Goal: Task Accomplishment & Management: Complete application form

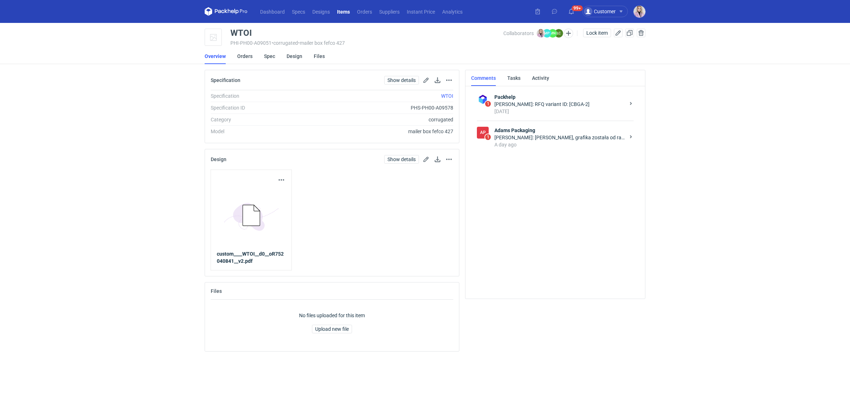
click at [548, 134] on div "Małgorzata Nowotna: Pani Klaudio, grafika została od razu rozpisana do działu p…" at bounding box center [559, 137] width 131 height 7
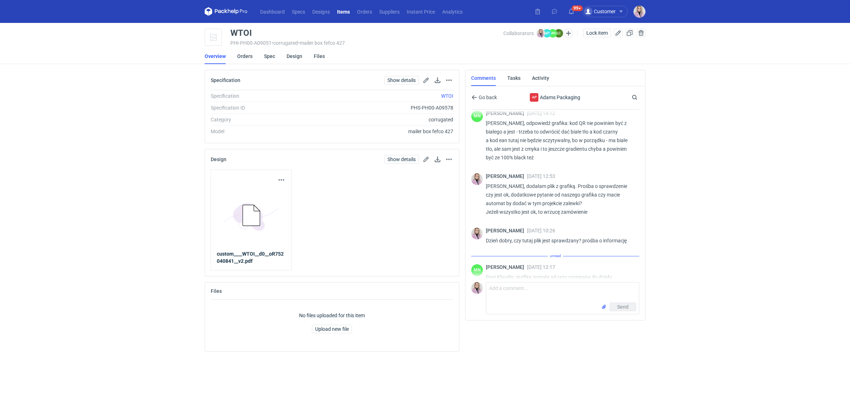
scroll to position [307, 0]
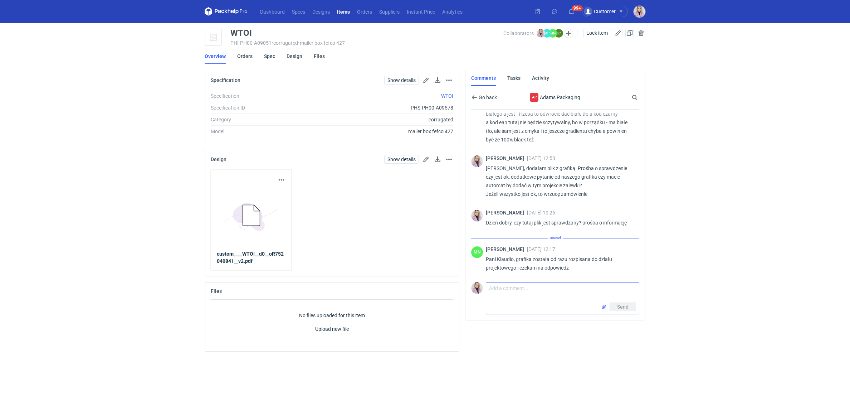
click at [501, 289] on textarea "Comment message" at bounding box center [562, 292] width 153 height 20
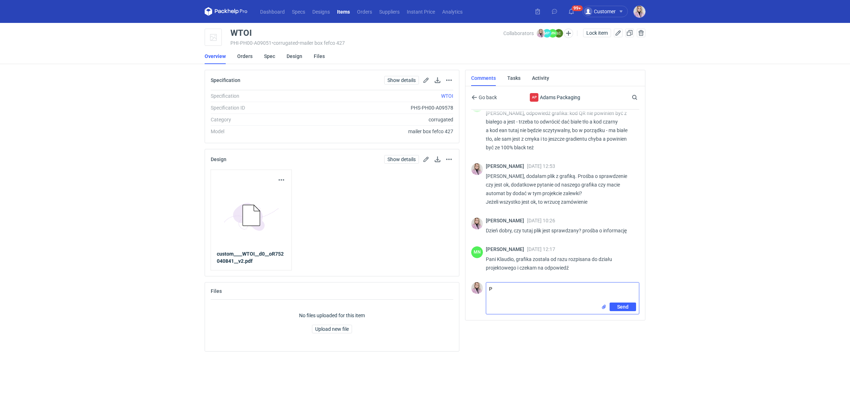
scroll to position [299, 0]
type textarea "Pani Małgosiu, mamy tutaj już odpowiedź?"
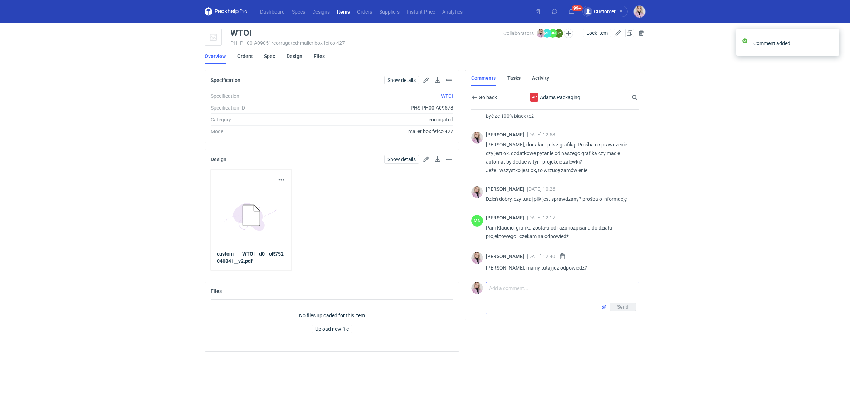
scroll to position [331, 0]
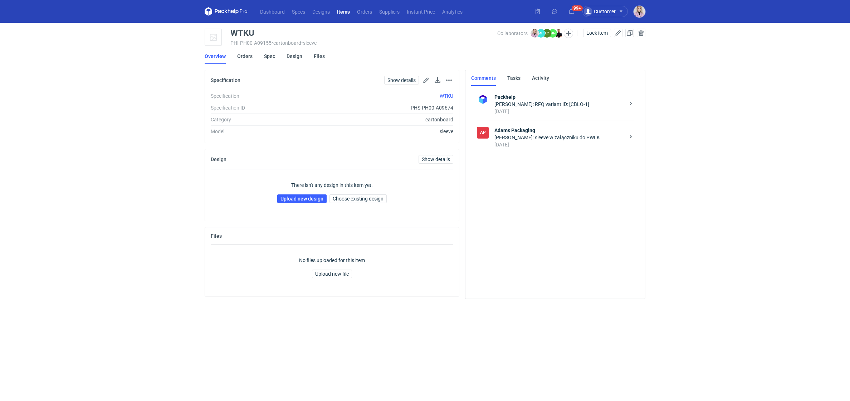
click at [535, 144] on div "3 days ago" at bounding box center [559, 144] width 131 height 7
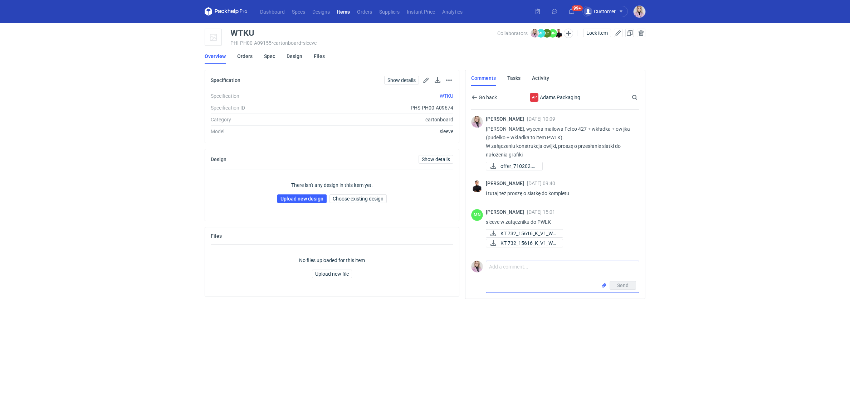
click at [504, 271] on textarea "Comment message" at bounding box center [562, 271] width 153 height 20
type textarea "Pani Małgosiu, tutaj również prośba o weryfikacje pliki, jest dużo cienkich lin…"
click at [604, 287] on input "file" at bounding box center [604, 286] width 6 height 8
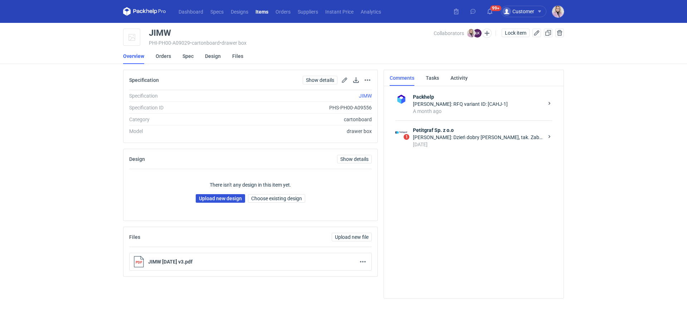
click at [223, 200] on link "Upload new design" at bounding box center [220, 198] width 49 height 9
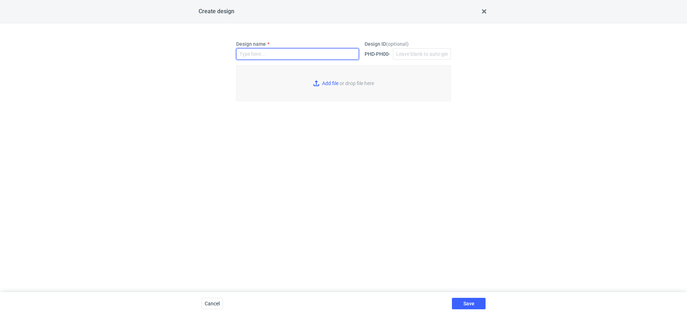
click at [250, 58] on input "Design name" at bounding box center [297, 53] width 123 height 11
paste input "JIMW"
type input "JIMW"
click at [323, 77] on input "Add file or drop file here" at bounding box center [343, 83] width 215 height 36
type input "C:\fakepath\plpk__custom____JIMW__d0__oR070282703__sleeve__outside__v2.pdf"
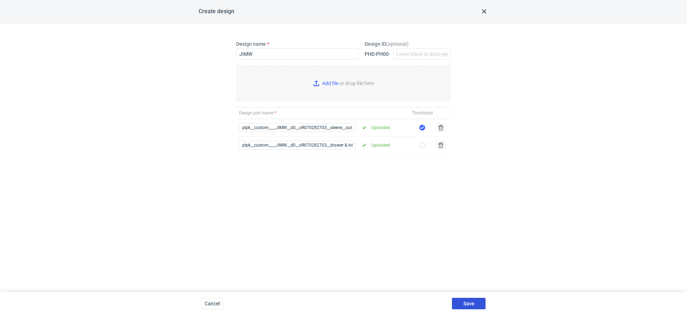
click at [464, 303] on span "Save" at bounding box center [468, 303] width 11 height 5
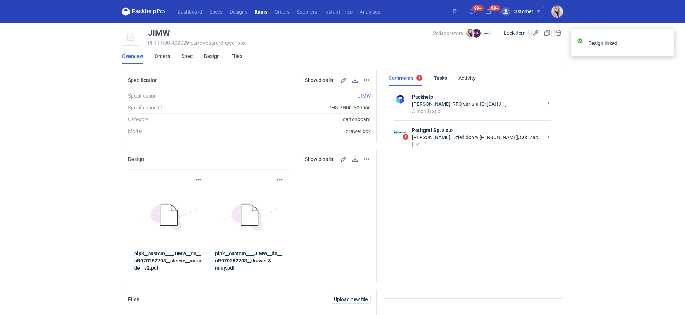
click at [467, 138] on div "[PERSON_NAME]: Dzień dobry [PERSON_NAME], tak. Zabrał paczkę [DATE]:)" at bounding box center [477, 137] width 131 height 7
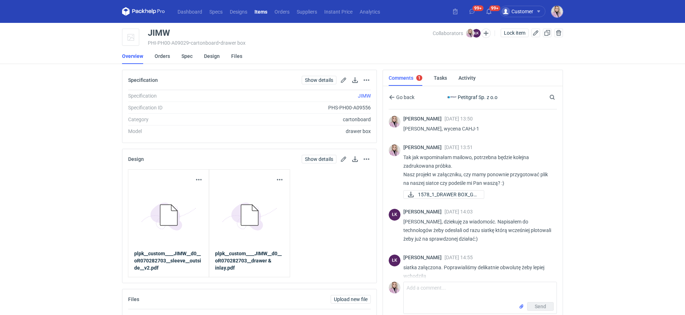
scroll to position [581, 0]
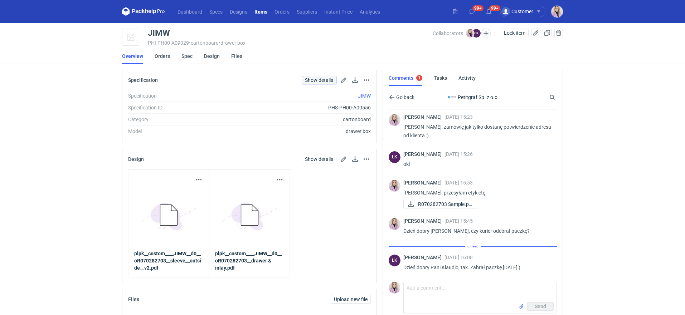
click at [316, 83] on link "Show details" at bounding box center [319, 80] width 35 height 9
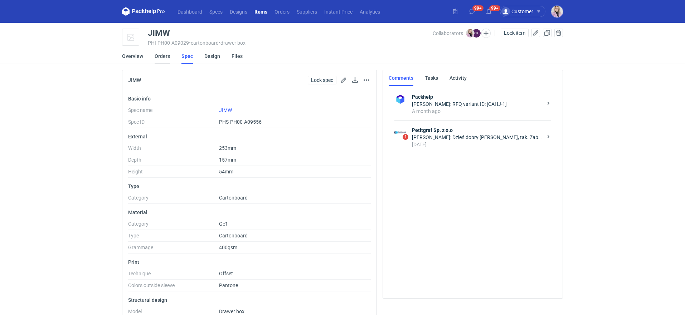
click at [165, 57] on link "Orders" at bounding box center [162, 56] width 15 height 16
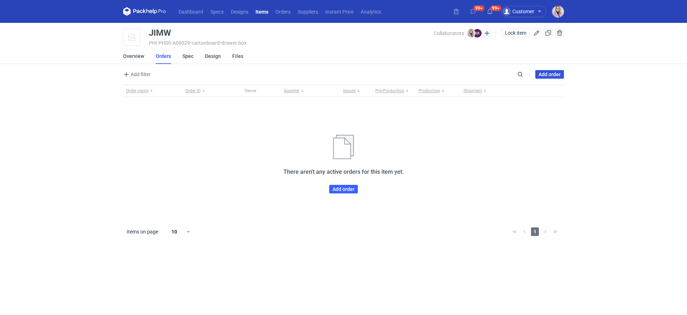
click at [556, 71] on link "Add order" at bounding box center [549, 74] width 29 height 9
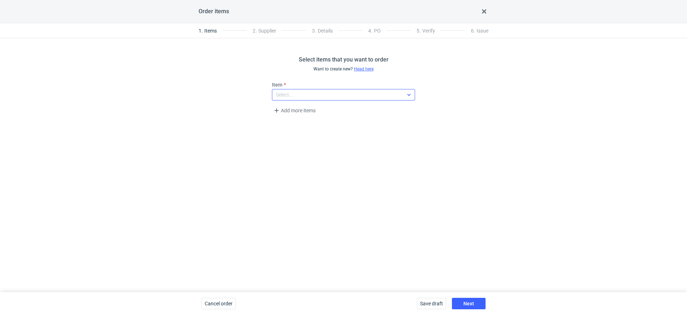
click at [301, 98] on div "Select..." at bounding box center [337, 95] width 131 height 10
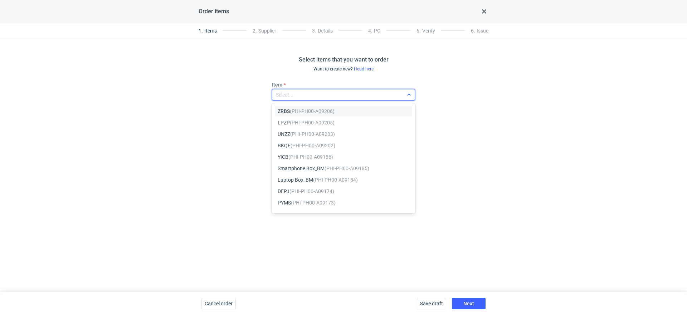
paste input "JIMW"
type input "JIMW"
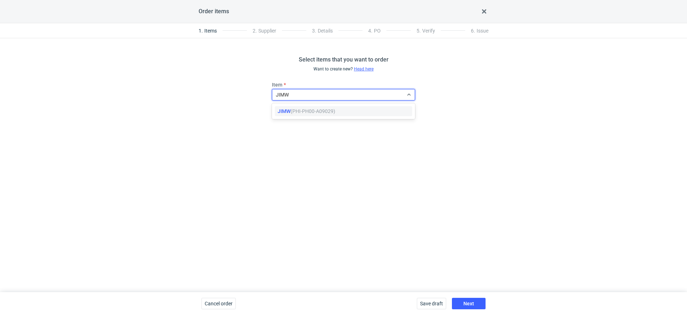
click at [302, 110] on em "(PHI-PH00-A09029)" at bounding box center [313, 111] width 45 height 6
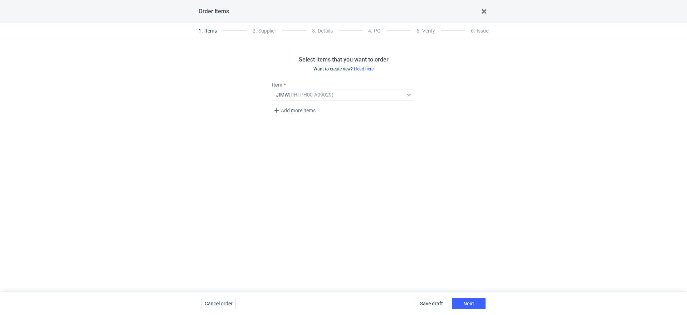
click at [401, 208] on div "Select items that you want to order Want to create new? Head here Item JIMW (PH…" at bounding box center [343, 165] width 687 height 254
click at [467, 302] on span "Next" at bounding box center [468, 303] width 11 height 5
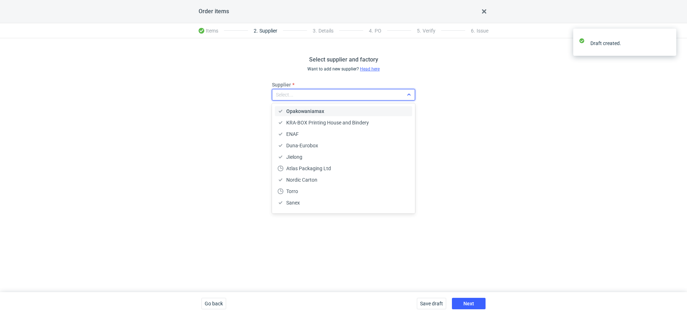
click at [294, 92] on div "Select..." at bounding box center [337, 95] width 131 height 10
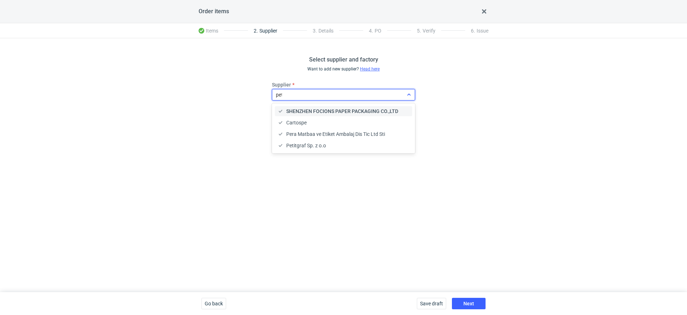
type input "petit"
click at [304, 106] on div "Petitgraf Sp. z o.o" at bounding box center [343, 111] width 137 height 10
click at [368, 191] on div "Select supplier and factory Want to add new supplier? Head here Supplier option…" at bounding box center [343, 165] width 687 height 254
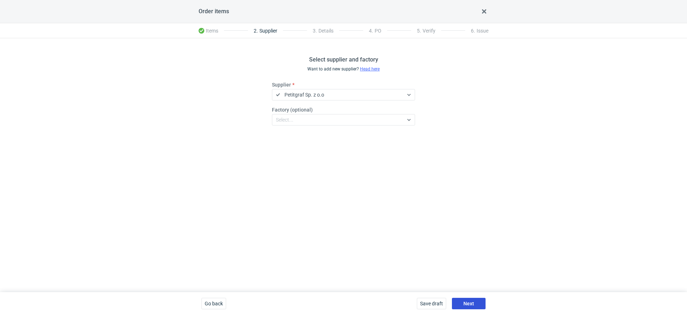
click at [472, 307] on button "Next" at bounding box center [469, 303] width 34 height 11
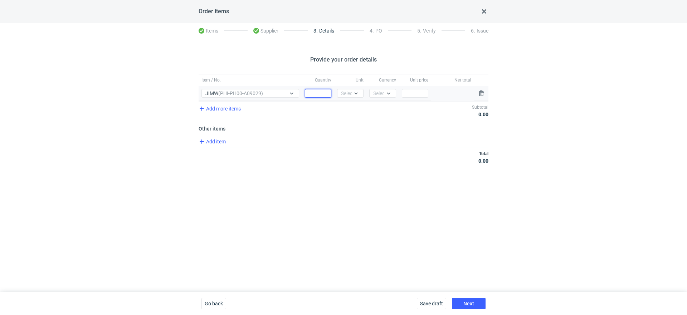
click at [312, 94] on input "Quantity" at bounding box center [318, 93] width 26 height 9
type input "2000"
click at [352, 99] on div "Unit Select..." at bounding box center [350, 93] width 32 height 15
click at [352, 96] on div at bounding box center [356, 94] width 9 height 6
click at [352, 108] on div "pcs" at bounding box center [350, 107] width 15 height 7
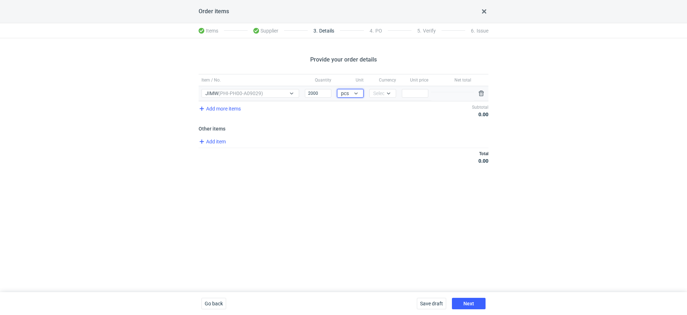
click at [379, 97] on div "Currency Select..." at bounding box center [382, 93] width 32 height 15
click at [379, 94] on div "Select..." at bounding box center [382, 93] width 18 height 7
click at [378, 101] on div "PLN EUR USD GBP CHF" at bounding box center [382, 131] width 26 height 62
click at [378, 108] on span "PLN" at bounding box center [380, 107] width 10 height 7
click at [411, 91] on input "Price" at bounding box center [415, 93] width 26 height 9
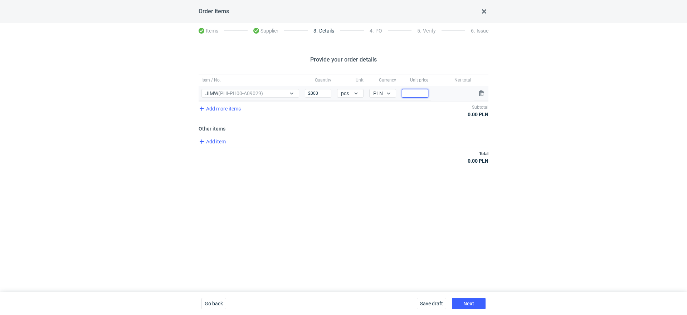
type input "4"
type input "4.39"
click at [222, 136] on div "Item / No. Quantity Unit Currency Unit price Net total Item / No. JIMW (PHI-PH0…" at bounding box center [344, 123] width 290 height 98
click at [222, 140] on span "Add item" at bounding box center [211, 141] width 29 height 9
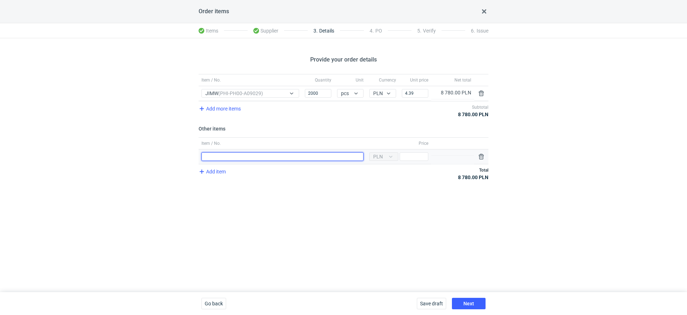
click at [254, 154] on input "Item / No." at bounding box center [282, 156] width 162 height 9
type input "Wykrojnik"
click at [410, 158] on input "Price" at bounding box center [414, 156] width 29 height 9
type input "2950"
click at [399, 202] on div "Provide your order details Item / No. Quantity Unit Currency Unit price Net tot…" at bounding box center [343, 165] width 687 height 254
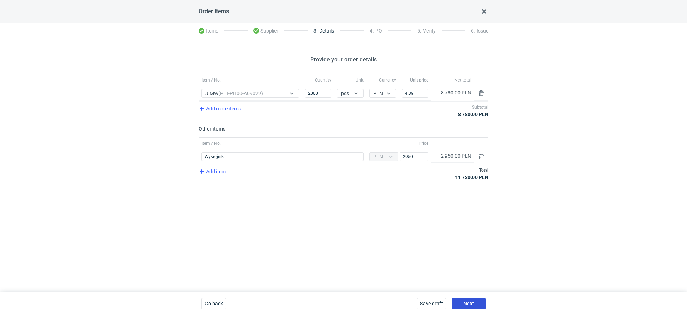
click at [475, 304] on button "Next" at bounding box center [469, 303] width 34 height 11
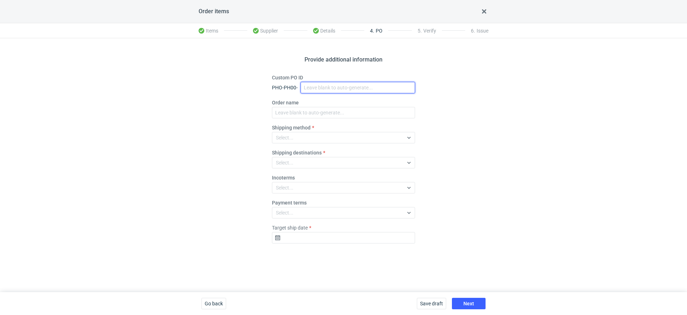
click at [312, 89] on input "Custom PO ID" at bounding box center [358, 87] width 114 height 11
paste input "R070282703_JIMW"
type input "R070282703_JIMW"
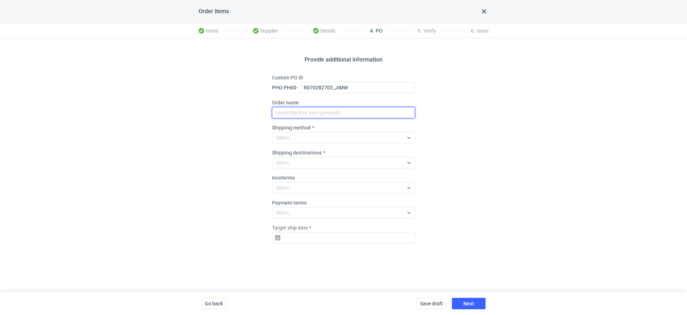
click at [301, 112] on input "Order name" at bounding box center [343, 112] width 143 height 11
paste input "R070282703_JIMW"
type input "R070282703_JIMW"
click at [297, 186] on div "Select..." at bounding box center [337, 188] width 131 height 10
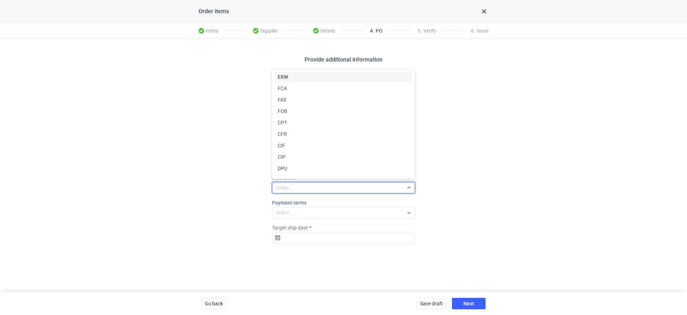
click at [288, 76] on div "EXW" at bounding box center [344, 76] width 132 height 7
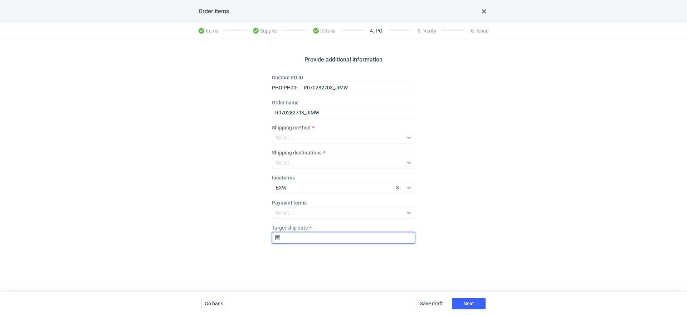
click at [291, 242] on input "Target ship date" at bounding box center [343, 237] width 143 height 11
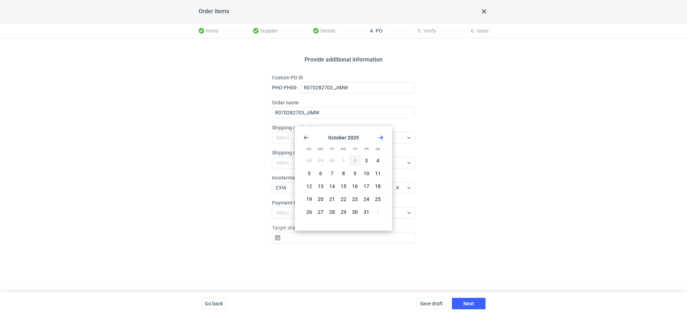
click at [204, 174] on div "Provide additional information Custom PO ID PHO-PH00- R070282703_JIMW Order nam…" at bounding box center [343, 165] width 687 height 254
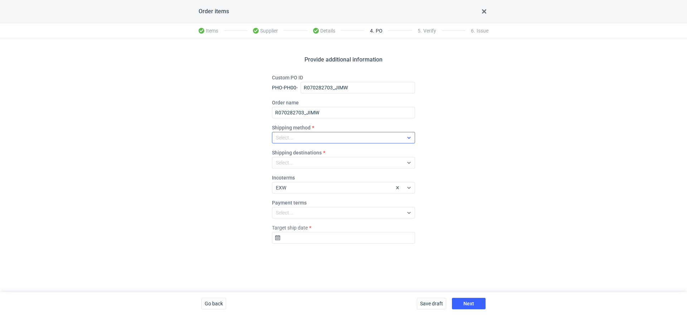
click at [299, 136] on div "Select..." at bounding box center [337, 138] width 131 height 10
click at [294, 198] on div "Pickup" at bounding box center [344, 199] width 132 height 7
click at [290, 246] on fieldset "Custom PO ID PHO-PH00- R070282703_JIMW Order name R070282703_JIMW Shipping meth…" at bounding box center [343, 161] width 143 height 175
click at [297, 229] on label "Target ship date" at bounding box center [290, 227] width 36 height 7
click at [297, 232] on input "Target ship date" at bounding box center [343, 237] width 143 height 11
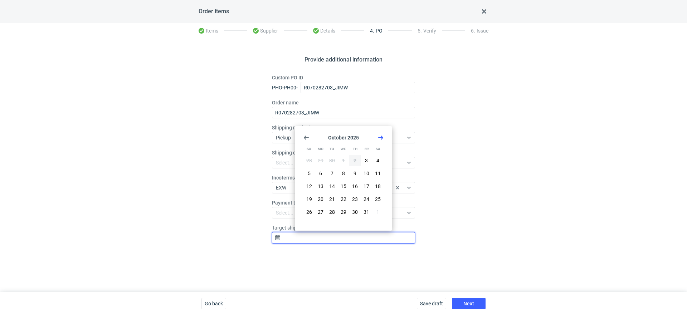
click at [290, 236] on input "Target ship date" at bounding box center [343, 237] width 143 height 11
click at [355, 197] on span "23" at bounding box center [355, 199] width 6 height 7
type input "2025-10-23"
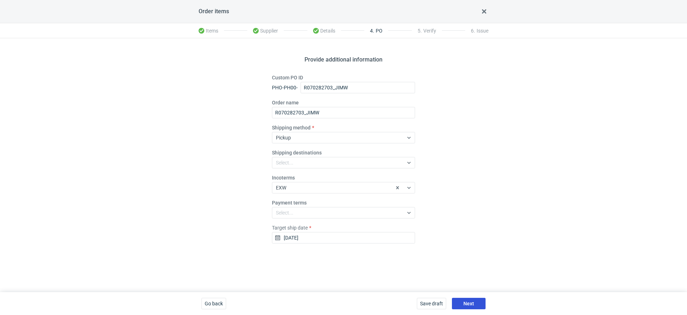
click at [465, 307] on button "Next" at bounding box center [469, 303] width 34 height 11
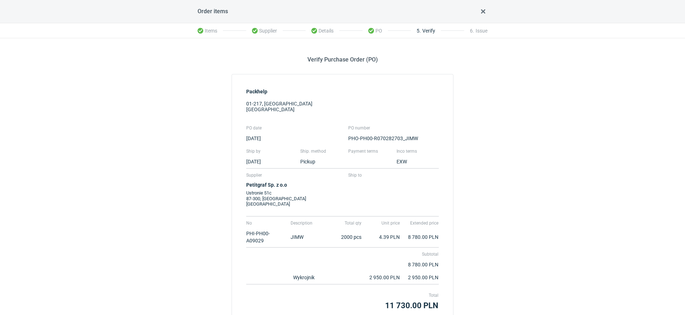
scroll to position [61, 0]
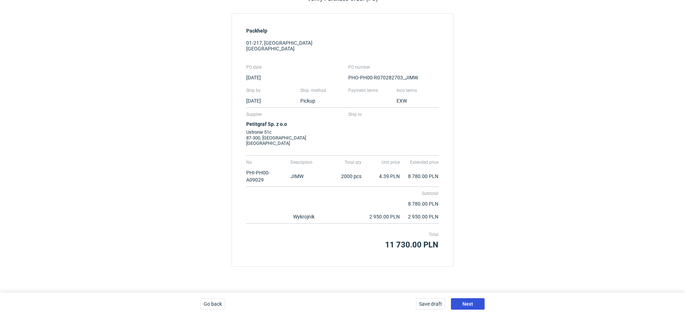
click at [464, 302] on span "Next" at bounding box center [467, 304] width 11 height 5
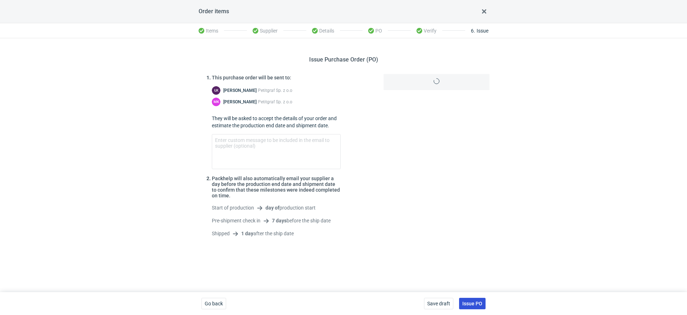
click at [472, 302] on span "Issue PO" at bounding box center [472, 303] width 20 height 5
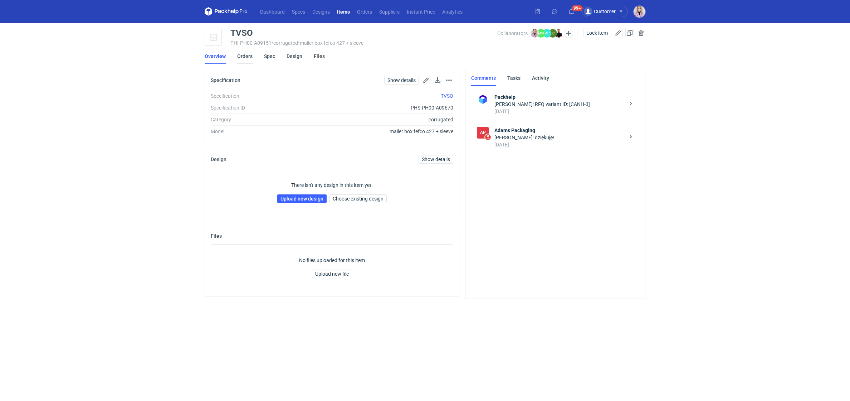
click at [251, 57] on link "Orders" at bounding box center [244, 56] width 15 height 16
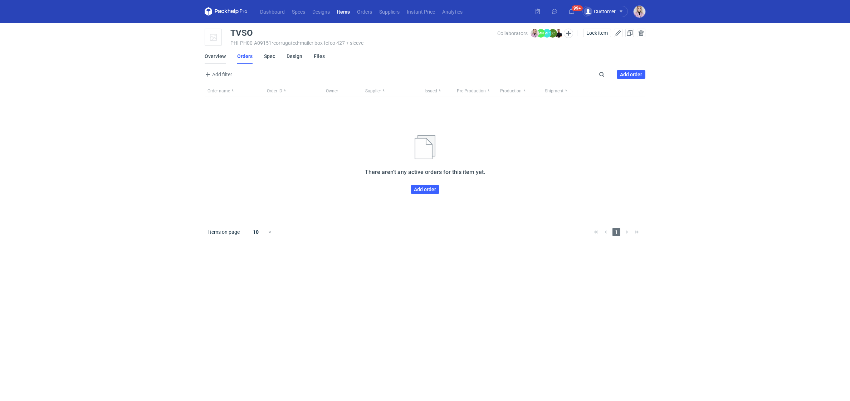
click at [212, 54] on link "Overview" at bounding box center [215, 56] width 21 height 16
